Goal: Task Accomplishment & Management: Complete application form

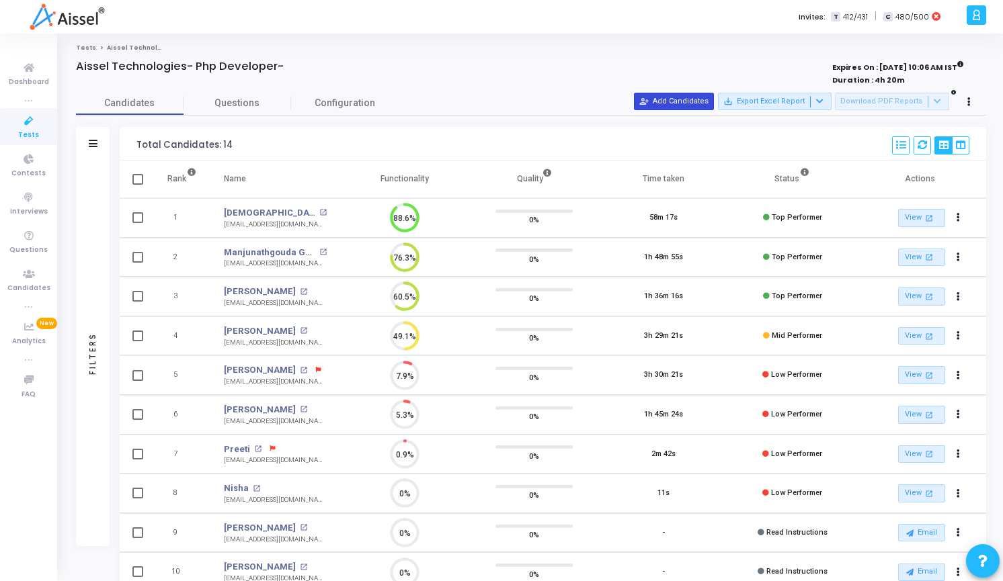
click at [667, 110] on div "Candidates Questions Configuration Filters Filters Candidate Name/Email search …" at bounding box center [530, 438] width 923 height 695
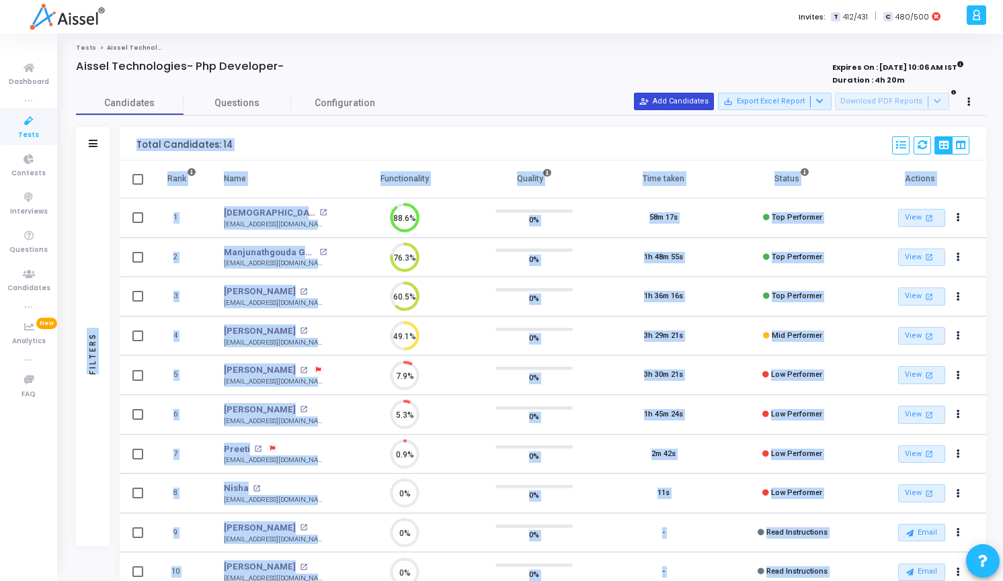
click at [667, 110] on button "person_add_alt Add Candidates" at bounding box center [674, 101] width 80 height 17
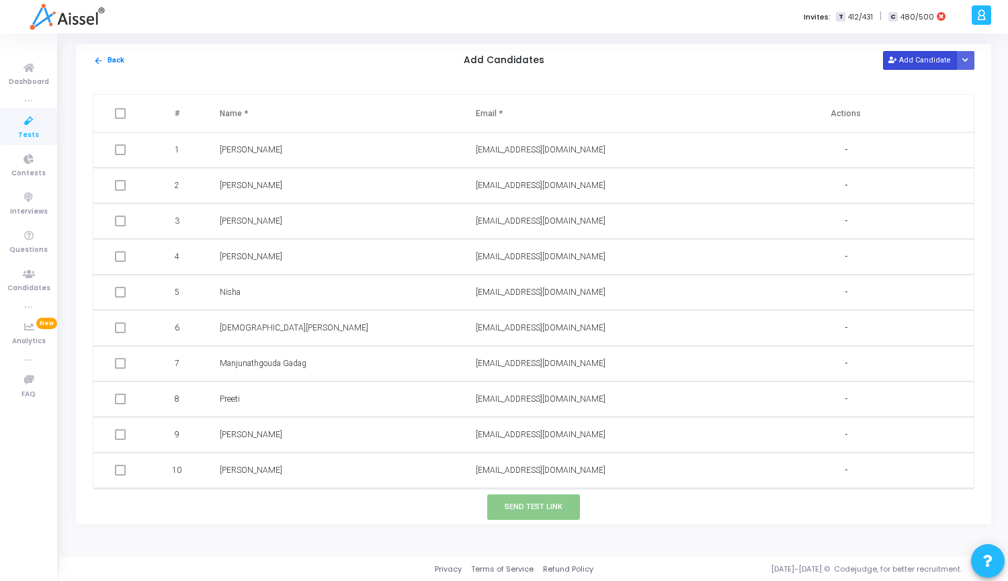
click at [927, 64] on button "Add Candidate" at bounding box center [920, 60] width 74 height 18
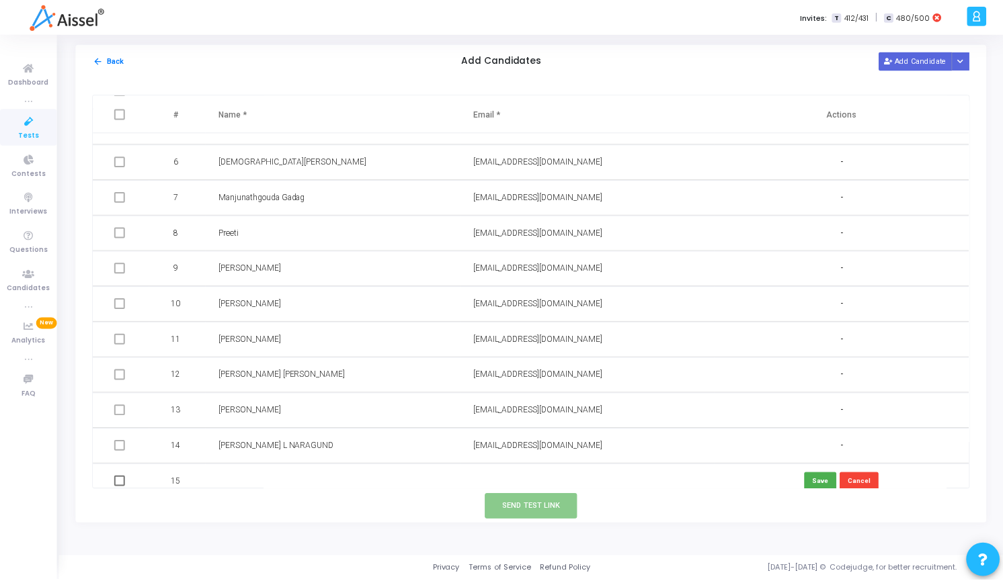
scroll to position [177, 0]
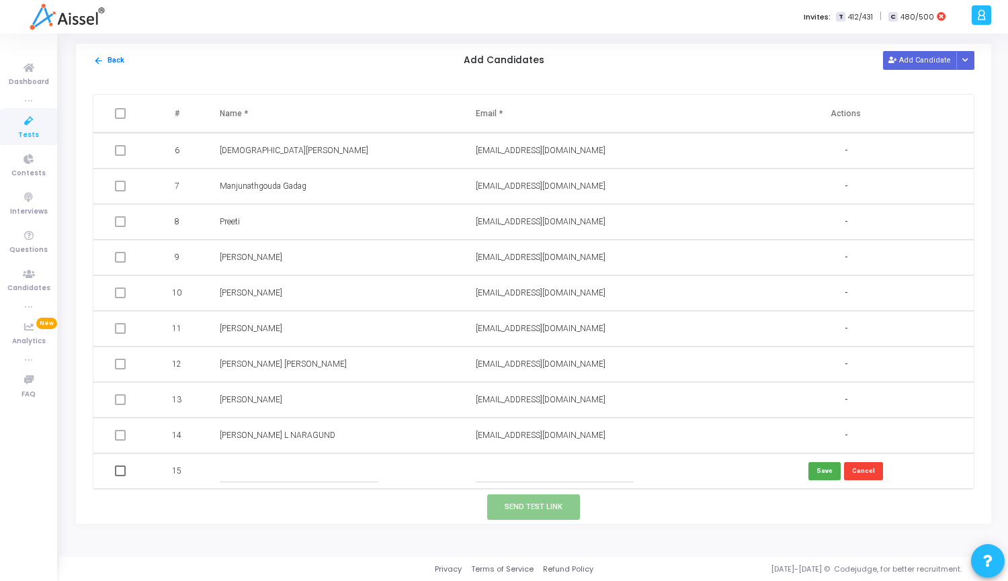
click at [515, 468] on input "text" at bounding box center [555, 471] width 159 height 22
paste input "[EMAIL_ADDRESS][DOMAIN_NAME]"
type input "[EMAIL_ADDRESS][DOMAIN_NAME]"
click at [261, 479] on input "text" at bounding box center [299, 471] width 159 height 22
paste input "[PERSON_NAME]"
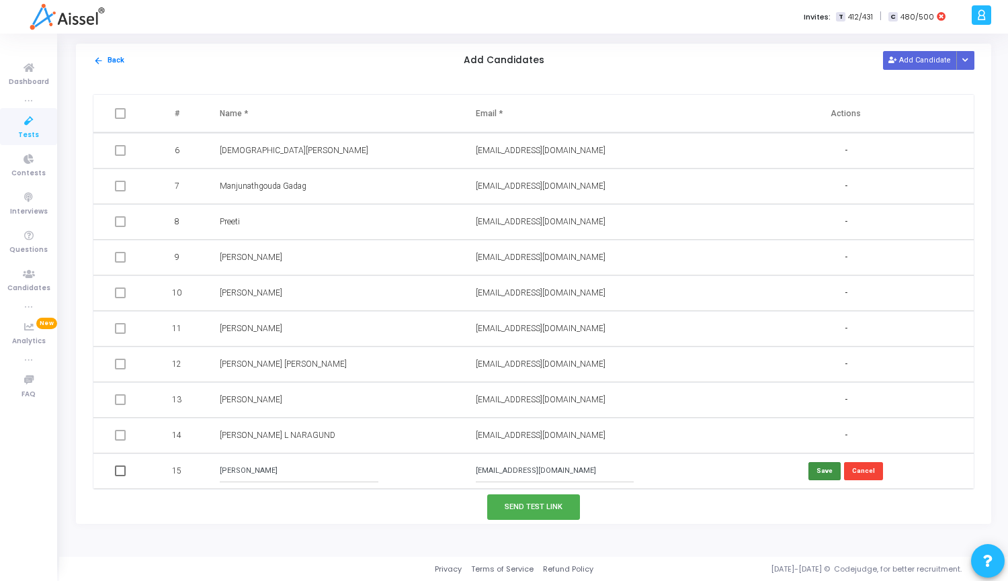
type input "[PERSON_NAME]"
click at [827, 472] on button "Save" at bounding box center [824, 471] width 32 height 18
click at [122, 474] on span at bounding box center [120, 471] width 11 height 11
click at [120, 476] on input "checkbox" at bounding box center [120, 476] width 1 height 1
checkbox input "true"
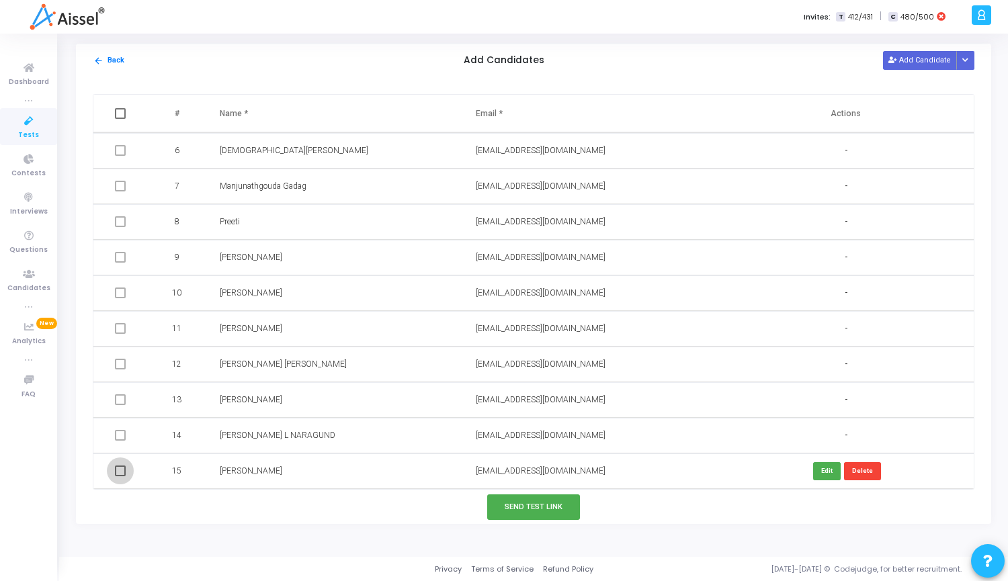
checkbox input "true"
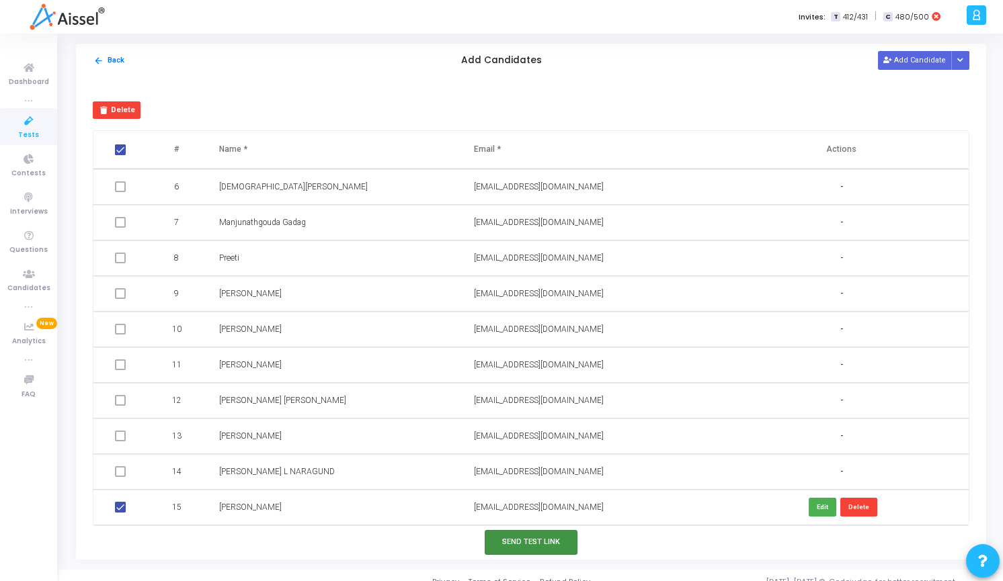
click at [533, 545] on button "Send Test Link" at bounding box center [530, 542] width 93 height 25
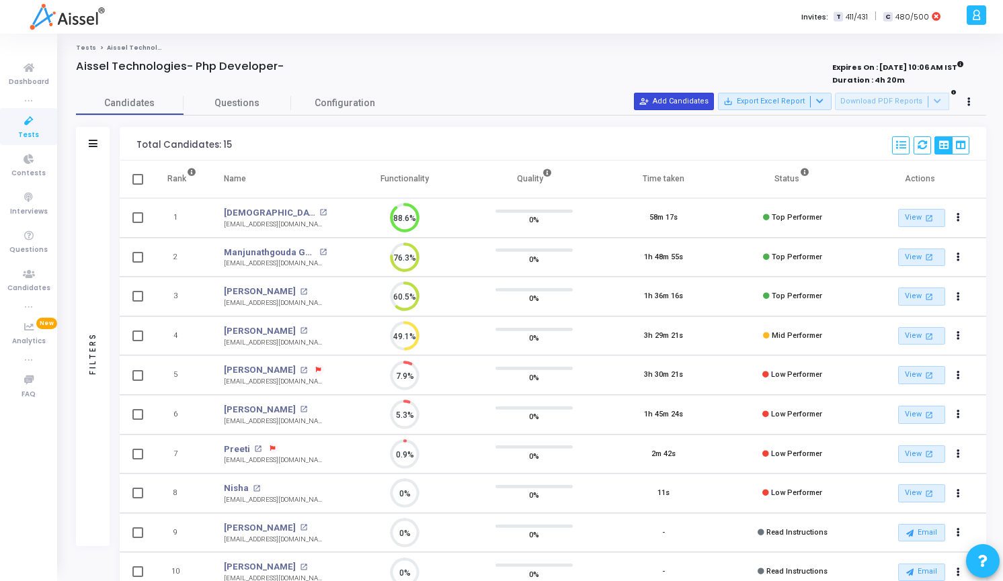
click at [691, 103] on button "person_add_alt Add Candidates" at bounding box center [674, 101] width 80 height 17
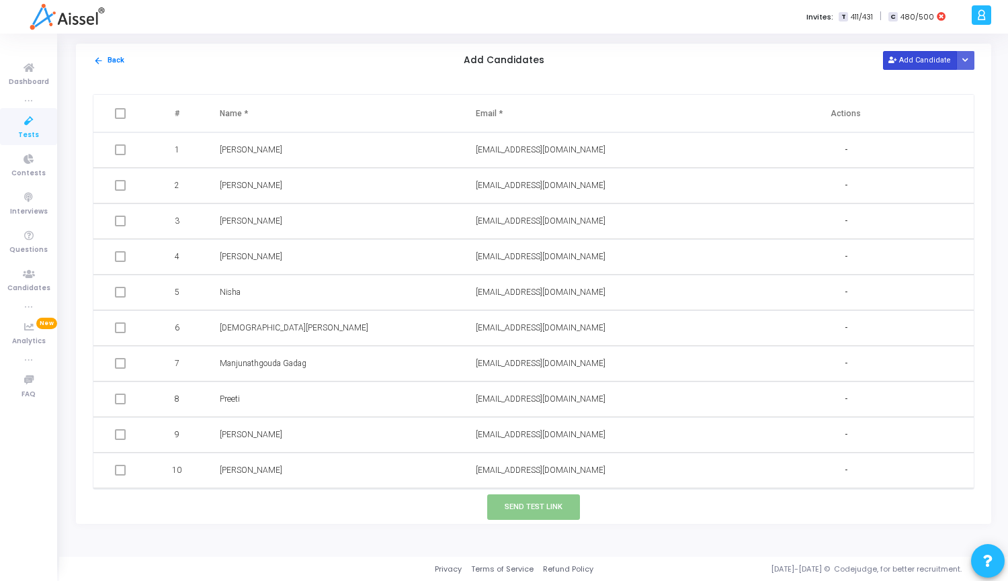
click at [916, 65] on button "Add Candidate" at bounding box center [920, 60] width 74 height 18
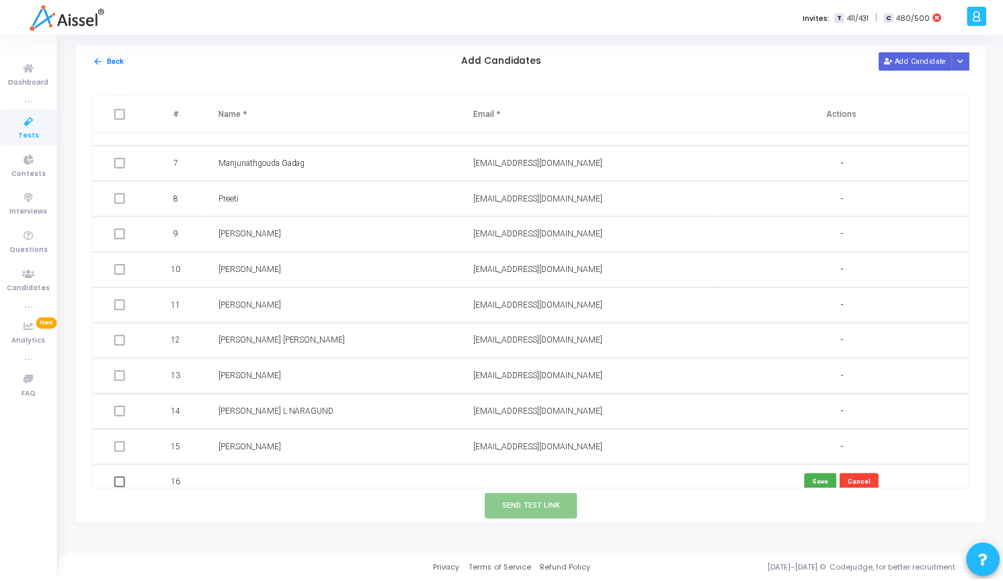
scroll to position [213, 0]
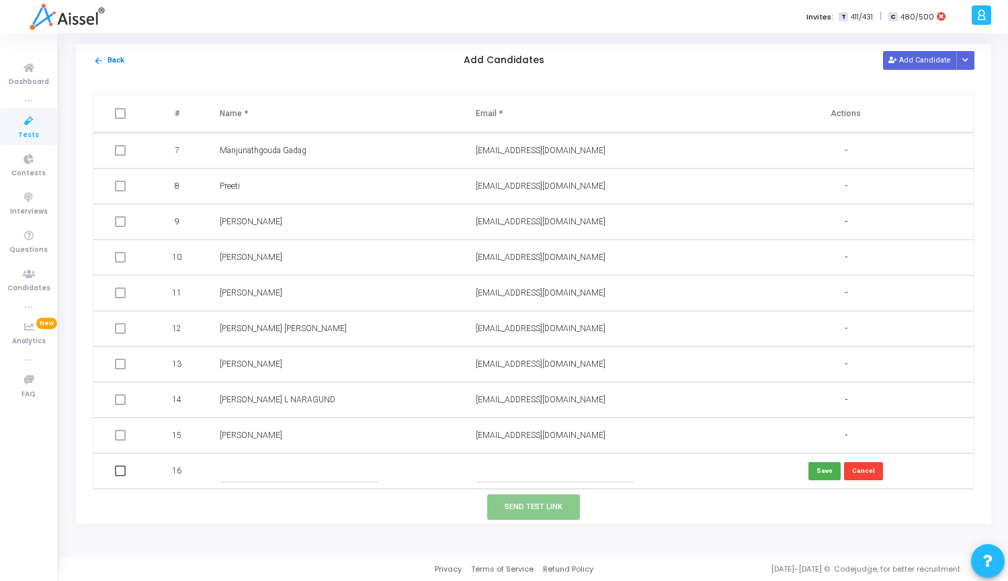
click at [507, 474] on input "text" at bounding box center [555, 471] width 159 height 22
paste input "kirandm1250@gmail.com"
type input "kirandm1250@gmail.com"
click at [309, 480] on input "text" at bounding box center [299, 471] width 159 height 22
paste input "Kiran Damodar Moger"
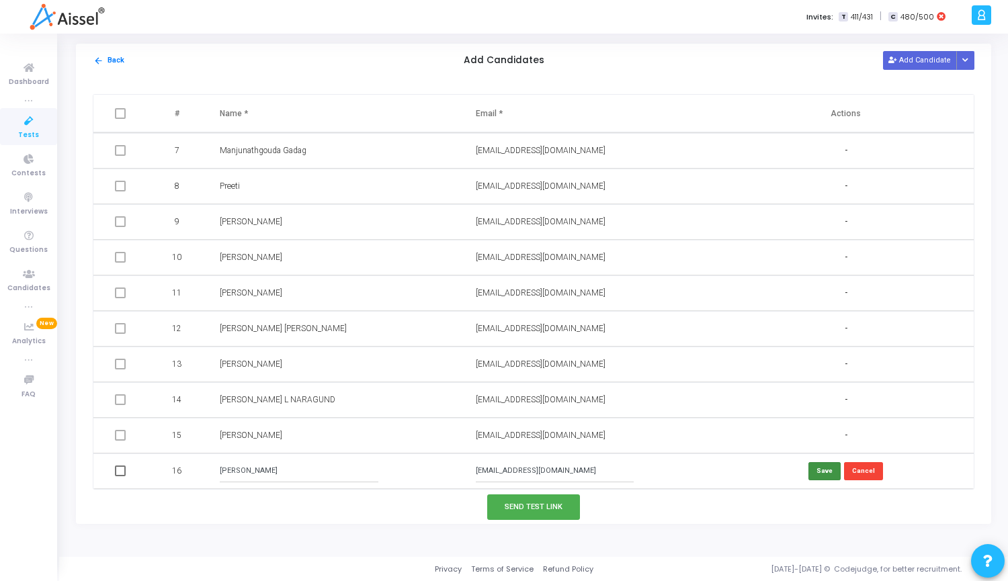
type input "Kiran Damodar Moger"
click at [822, 467] on button "Save" at bounding box center [824, 471] width 32 height 18
click at [116, 471] on span at bounding box center [120, 471] width 11 height 11
click at [120, 476] on input "checkbox" at bounding box center [120, 476] width 1 height 1
checkbox input "true"
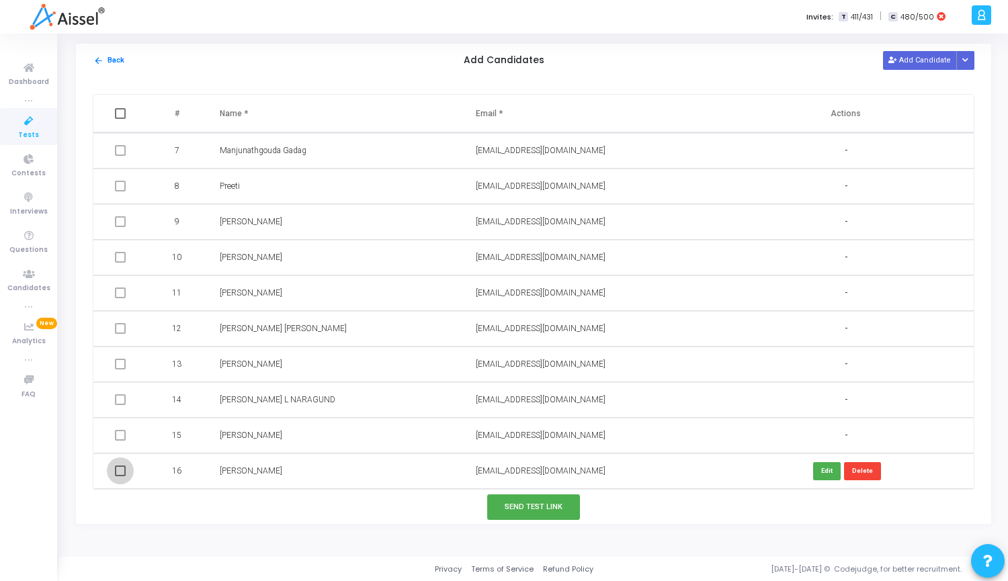
checkbox input "true"
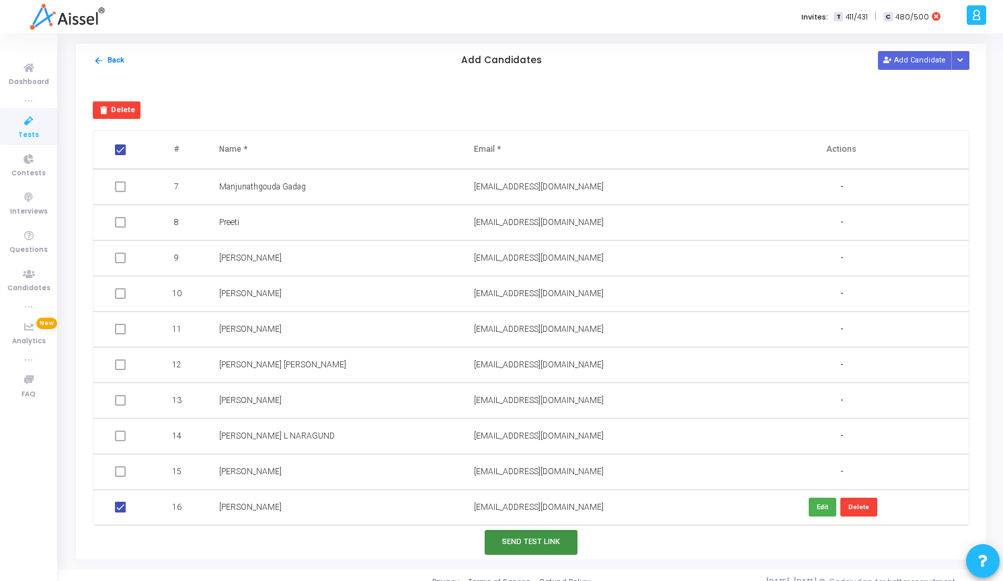
click at [522, 544] on button "Send Test Link" at bounding box center [530, 542] width 93 height 25
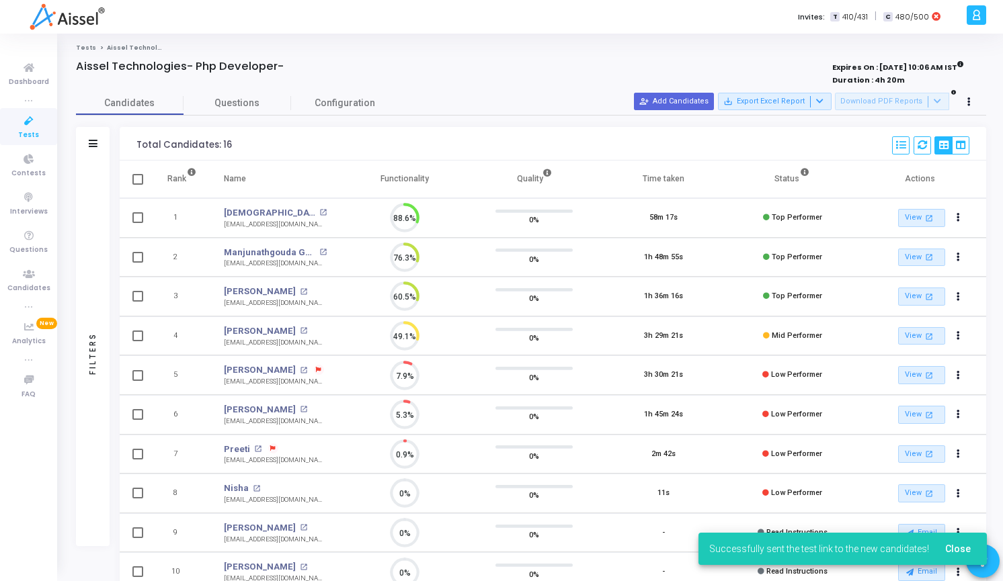
scroll to position [28, 34]
